Goal: Transaction & Acquisition: Purchase product/service

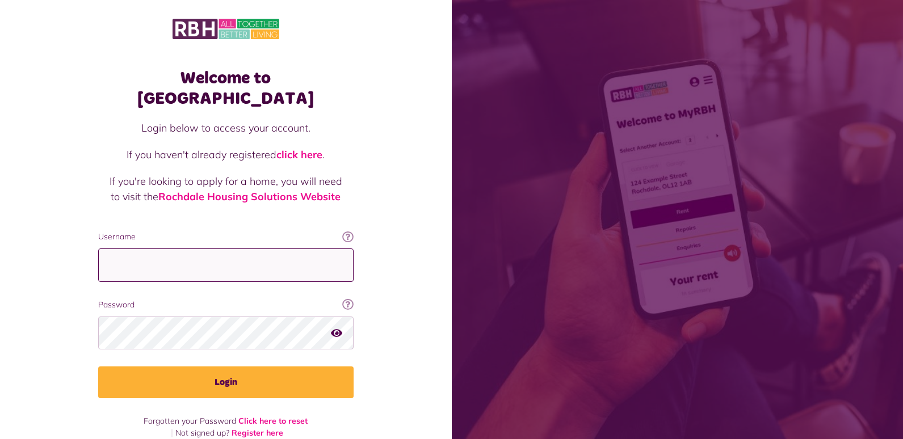
click at [111, 248] on input "Username" at bounding box center [225, 264] width 255 height 33
type input "**********"
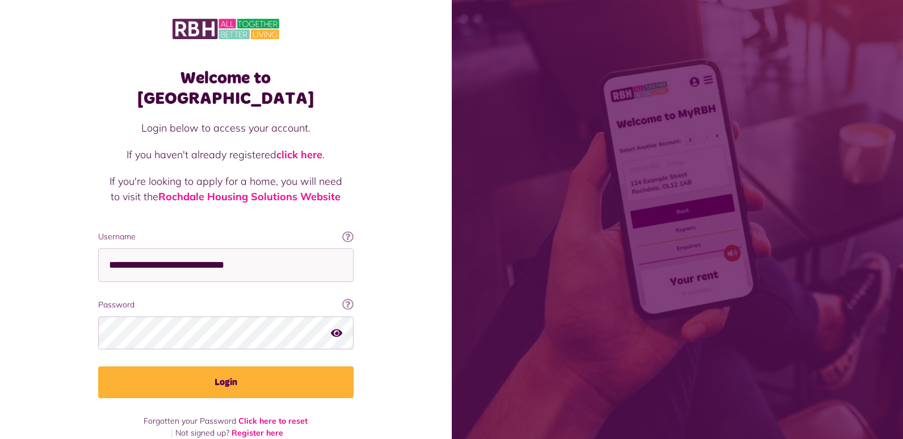
click at [335, 327] on icon "button" at bounding box center [336, 332] width 11 height 10
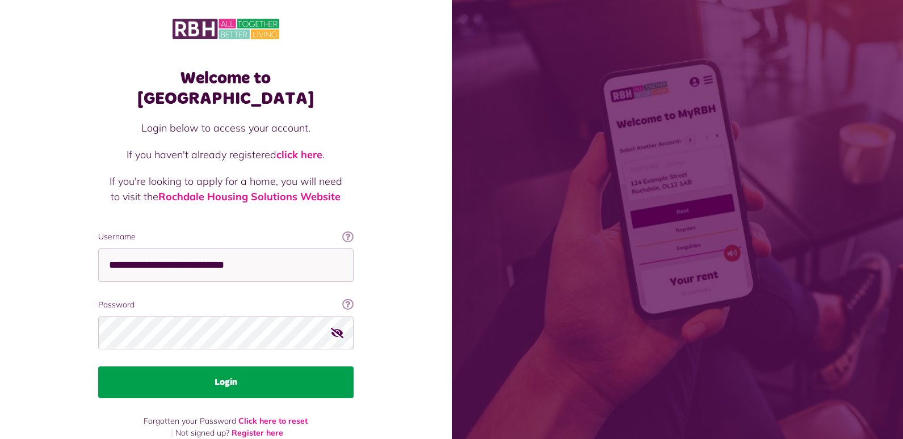
click at [243, 366] on button "Login" at bounding box center [225, 382] width 255 height 32
click at [220, 366] on button "Login" at bounding box center [225, 382] width 255 height 32
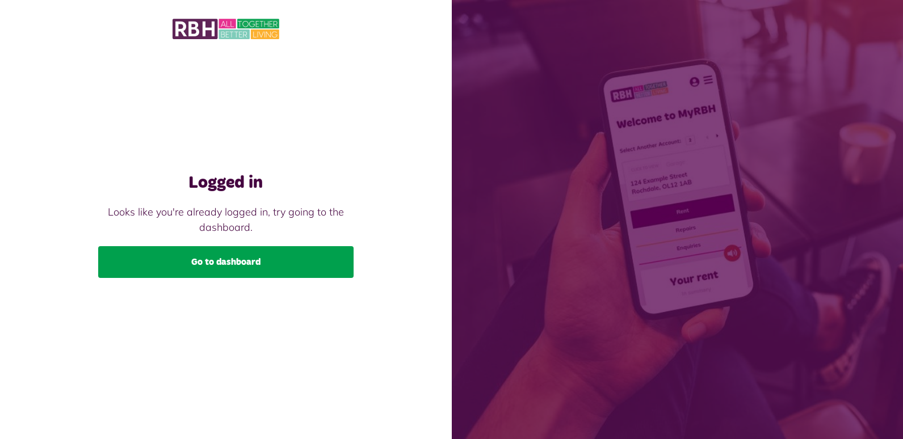
click at [239, 276] on link "Go to dashboard" at bounding box center [225, 262] width 255 height 32
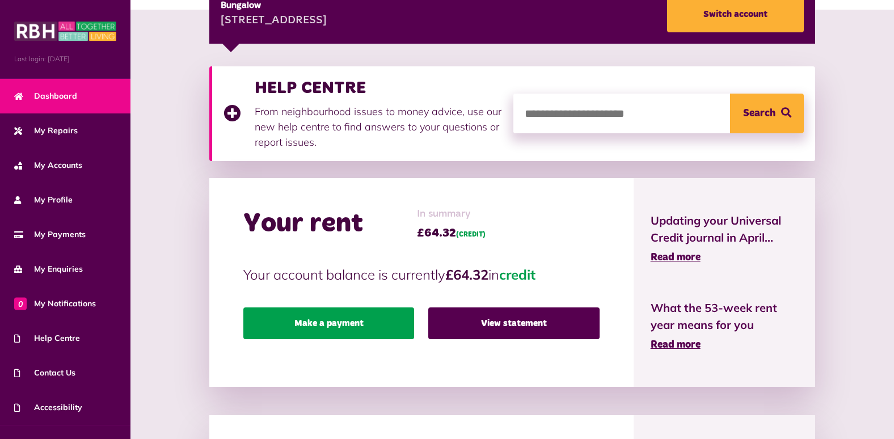
scroll to position [227, 0]
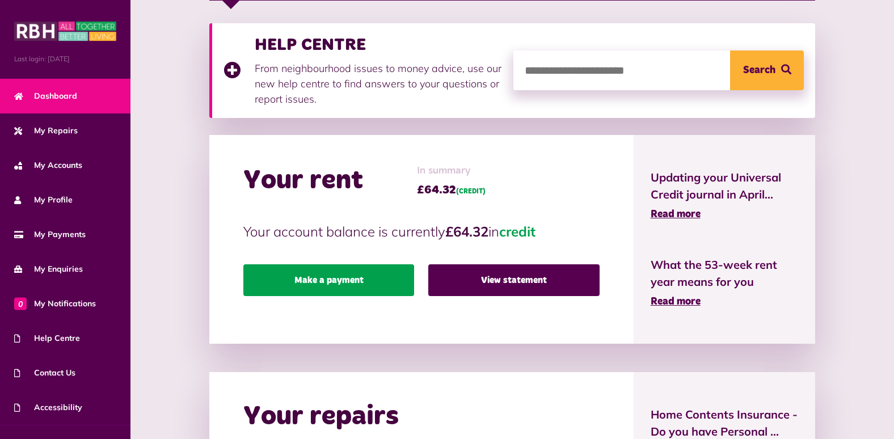
click at [364, 281] on link "Make a payment" at bounding box center [328, 280] width 171 height 32
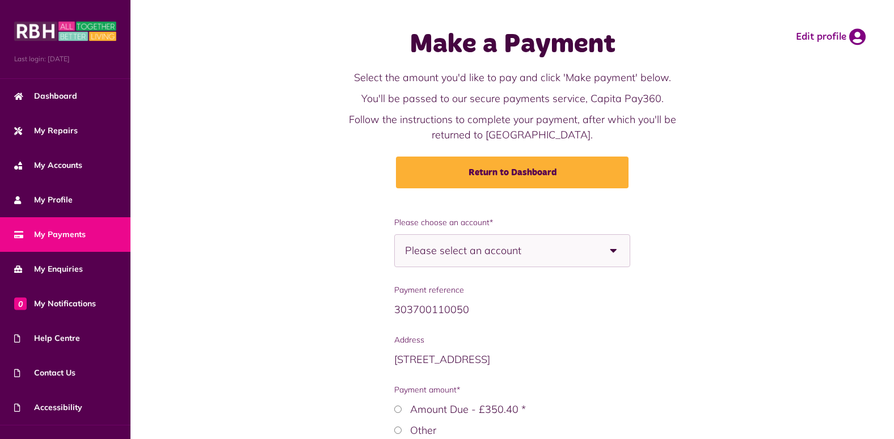
click at [613, 251] on b at bounding box center [614, 251] width 32 height 32
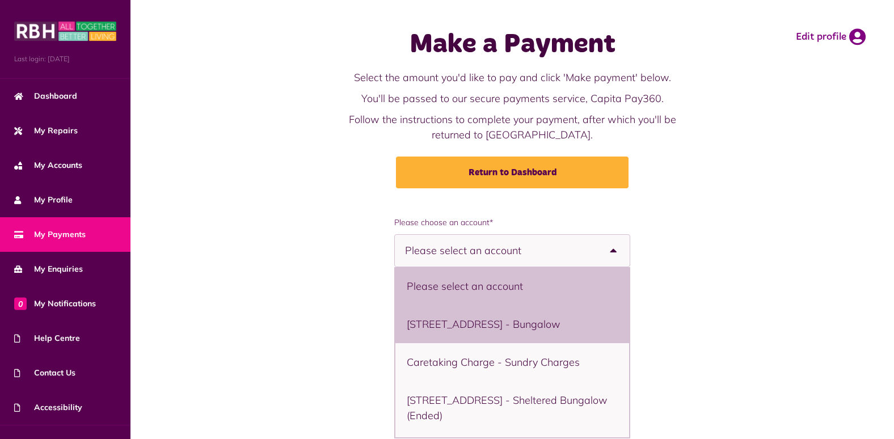
click at [591, 324] on li "11 Bowling Green Street, Heywood, OL10 1DJ - Bungalow" at bounding box center [511, 324] width 233 height 38
select select "**********"
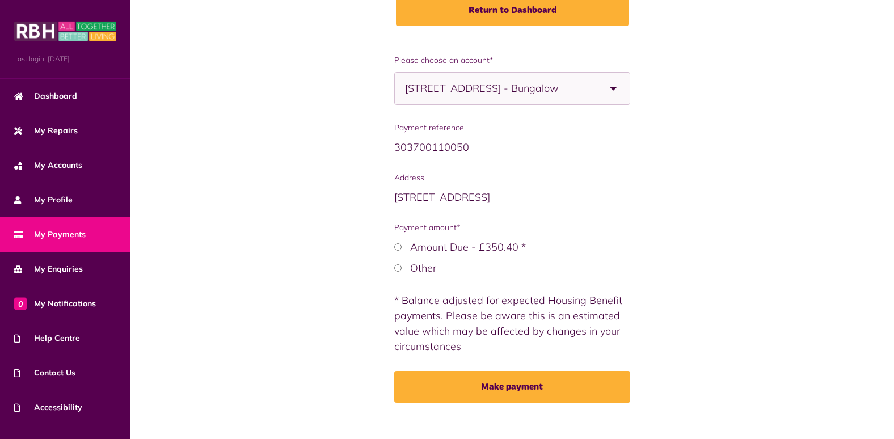
scroll to position [170, 0]
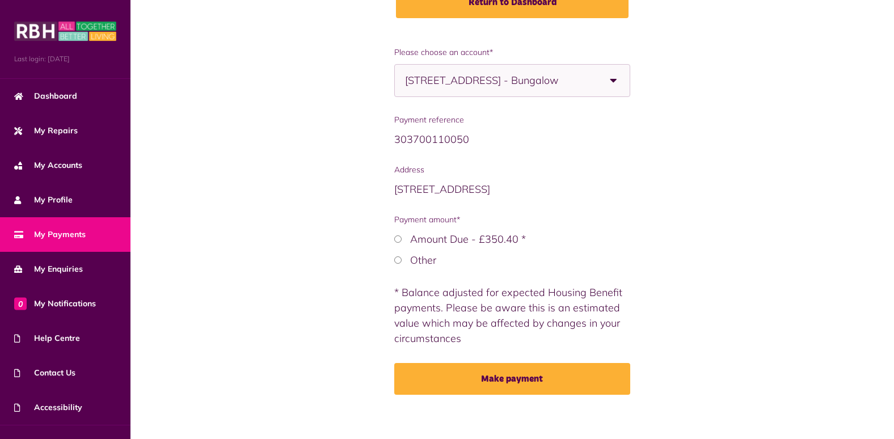
click at [420, 258] on label "Other" at bounding box center [423, 260] width 26 height 13
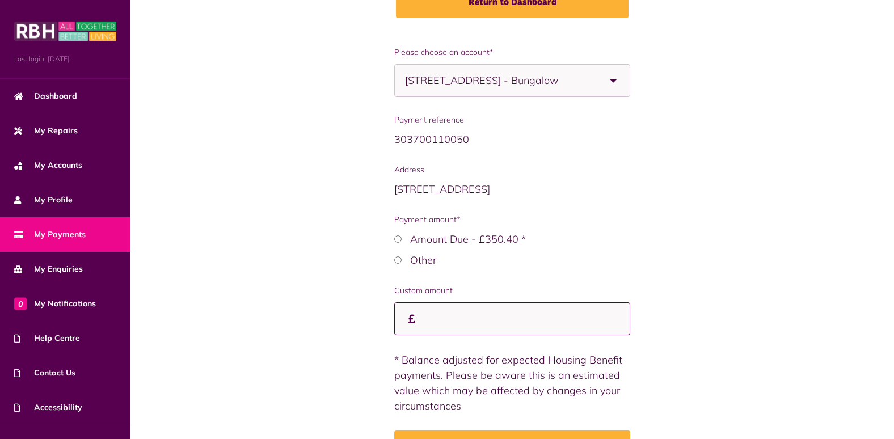
click at [434, 318] on input "Custom amount" at bounding box center [511, 318] width 235 height 33
type input "*"
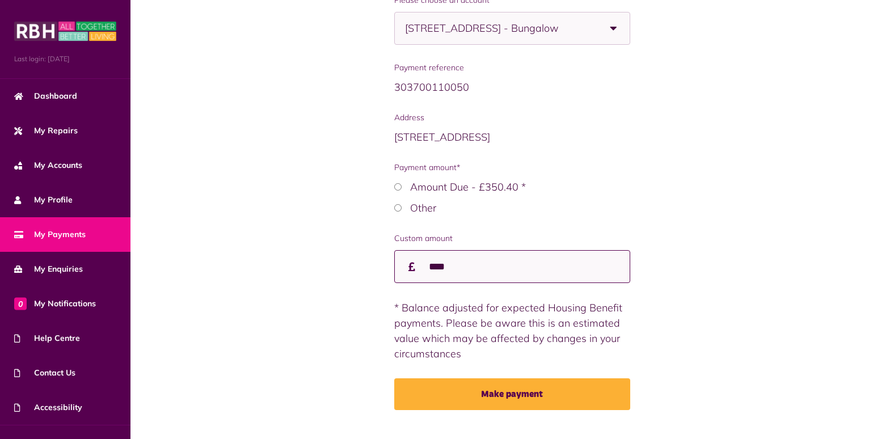
scroll to position [245, 0]
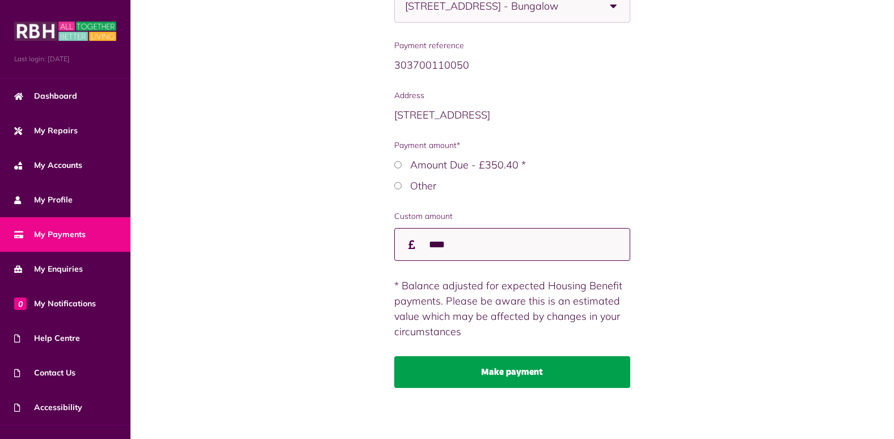
type input "****"
click at [562, 368] on button "Make payment" at bounding box center [511, 372] width 235 height 32
